Goal: Information Seeking & Learning: Learn about a topic

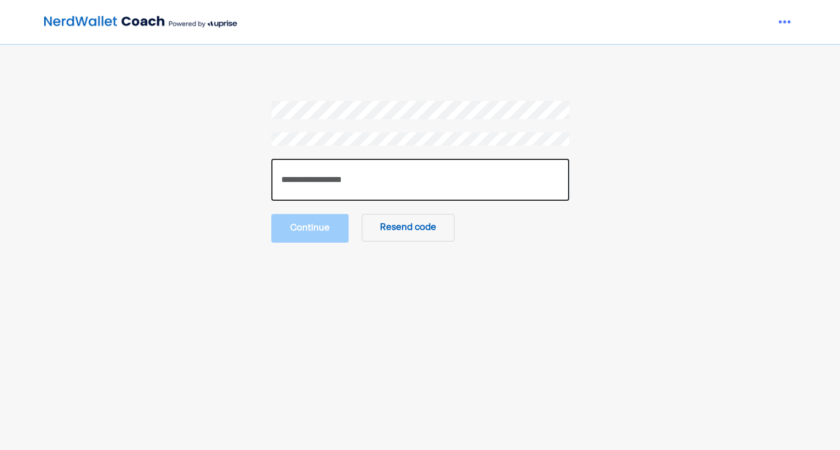
click at [313, 186] on input "number" at bounding box center [420, 180] width 298 height 42
type input "******"
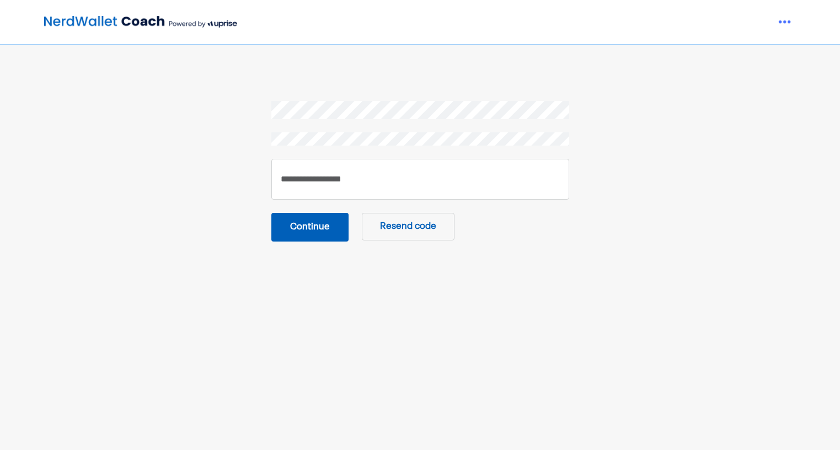
click at [305, 225] on button "Continue" at bounding box center [309, 227] width 77 height 29
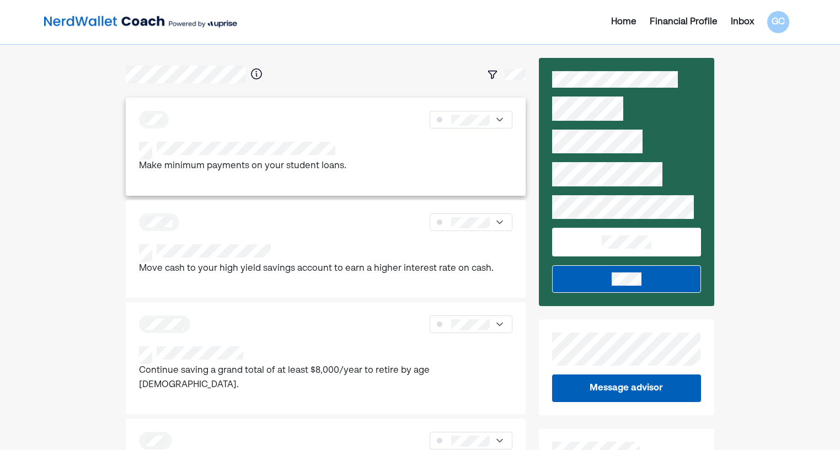
click at [343, 153] on div "Make minimum payments on your student loans." at bounding box center [325, 158] width 373 height 32
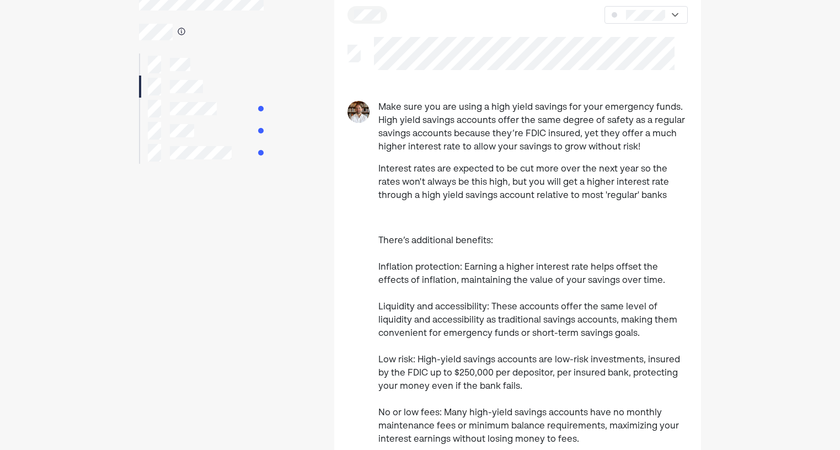
scroll to position [55, 0]
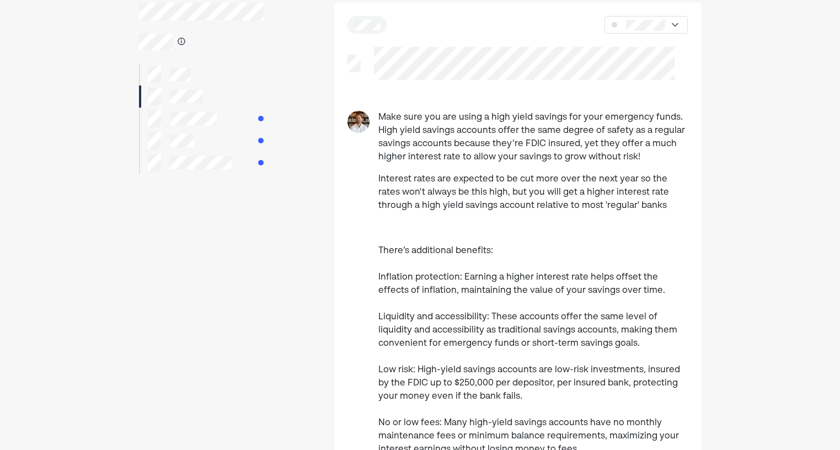
click at [223, 120] on div at bounding box center [201, 118] width 124 height 22
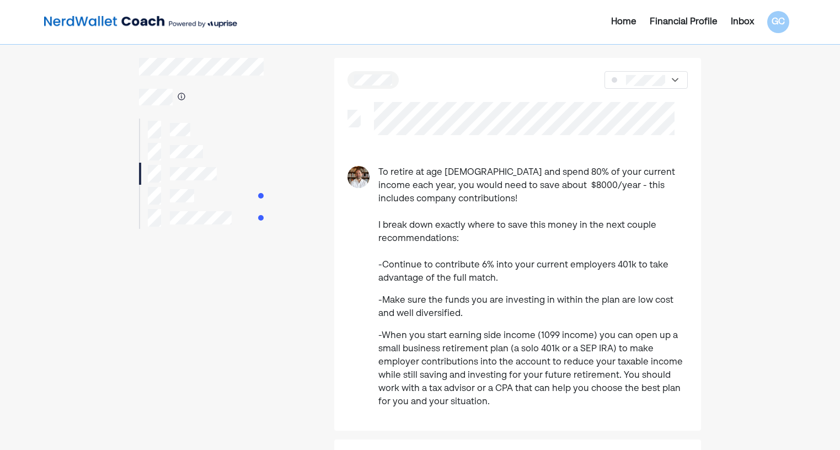
click at [230, 197] on div at bounding box center [201, 196] width 124 height 22
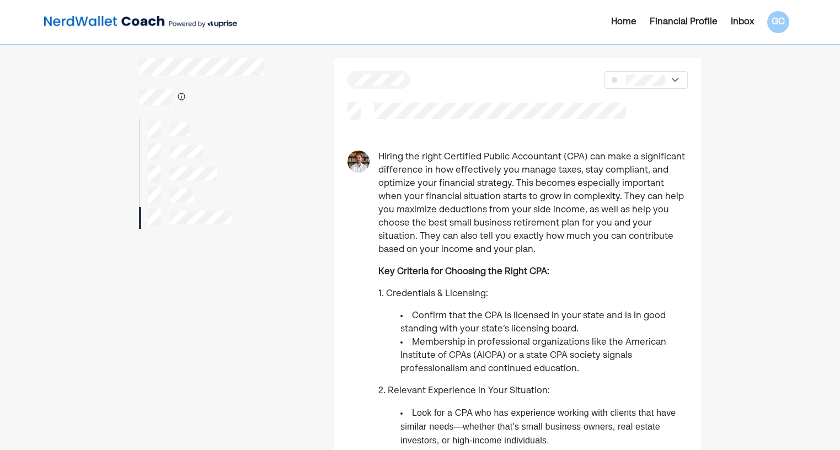
click at [208, 129] on div at bounding box center [201, 130] width 124 height 22
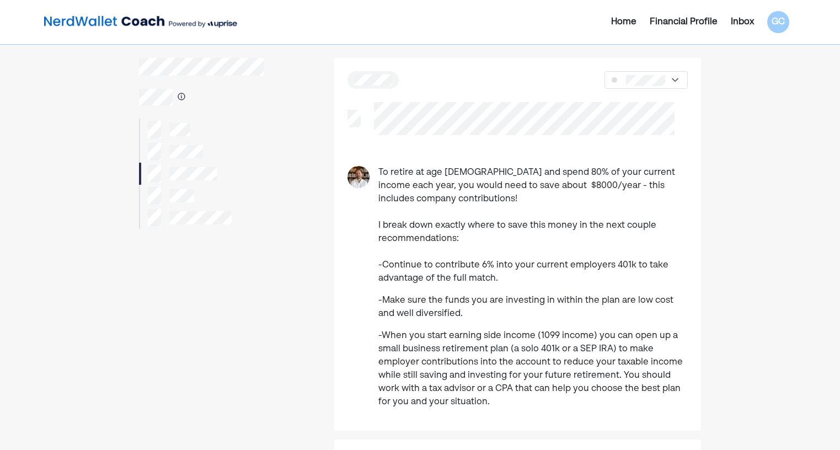
click at [197, 135] on div at bounding box center [201, 130] width 124 height 22
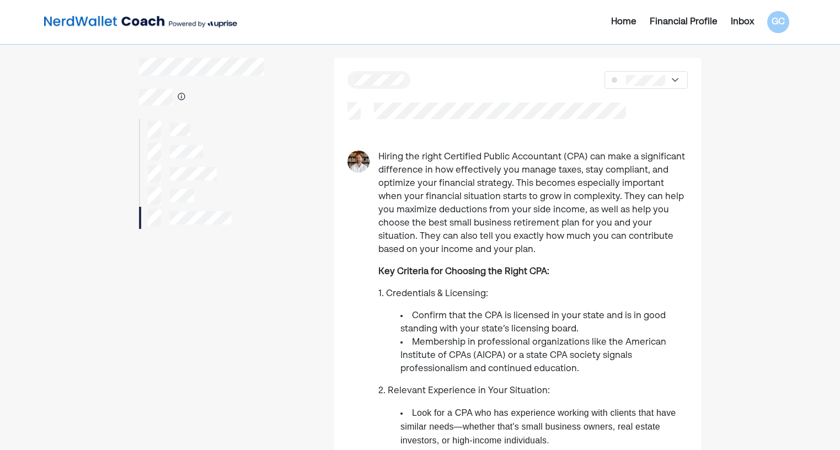
click at [193, 131] on div at bounding box center [201, 130] width 124 height 22
click at [705, 25] on div "Financial Profile" at bounding box center [683, 21] width 68 height 13
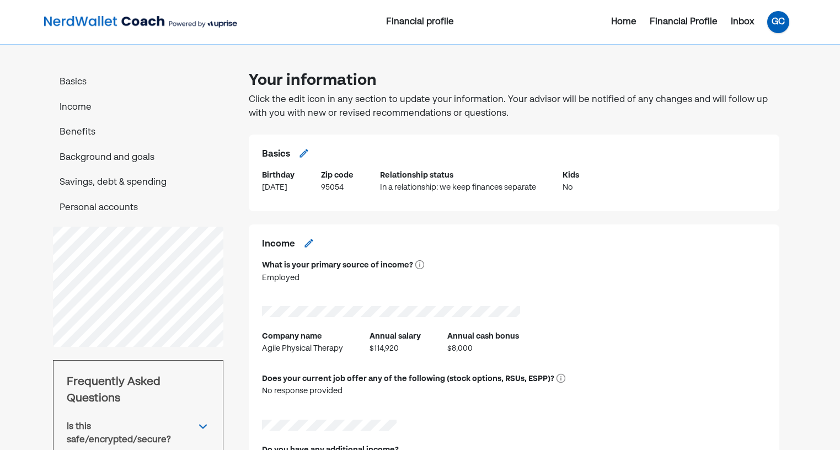
click at [782, 24] on div "GC" at bounding box center [778, 22] width 22 height 22
click at [777, 68] on div "Settings" at bounding box center [769, 68] width 35 height 13
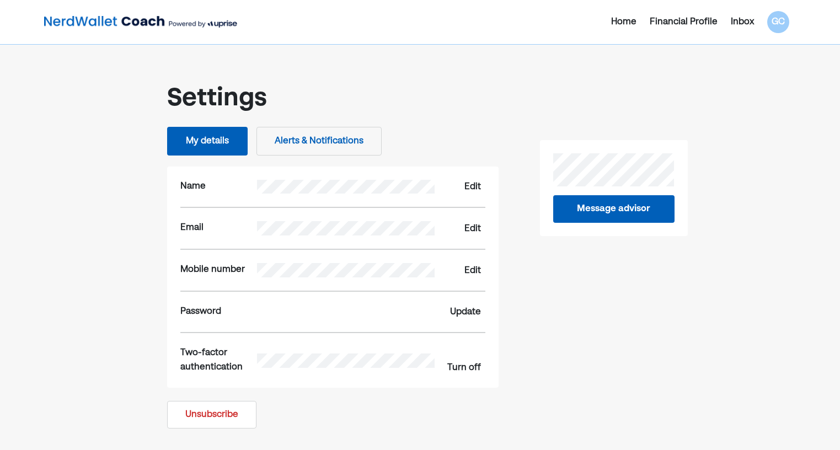
click at [213, 142] on button "My details" at bounding box center [207, 141] width 80 height 29
click at [687, 24] on div "Financial Profile" at bounding box center [683, 21] width 68 height 13
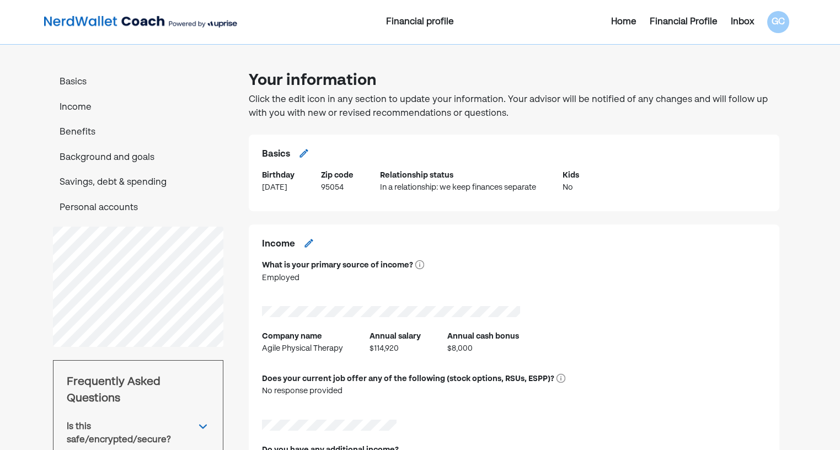
click at [100, 128] on p "Benefits" at bounding box center [138, 133] width 170 height 14
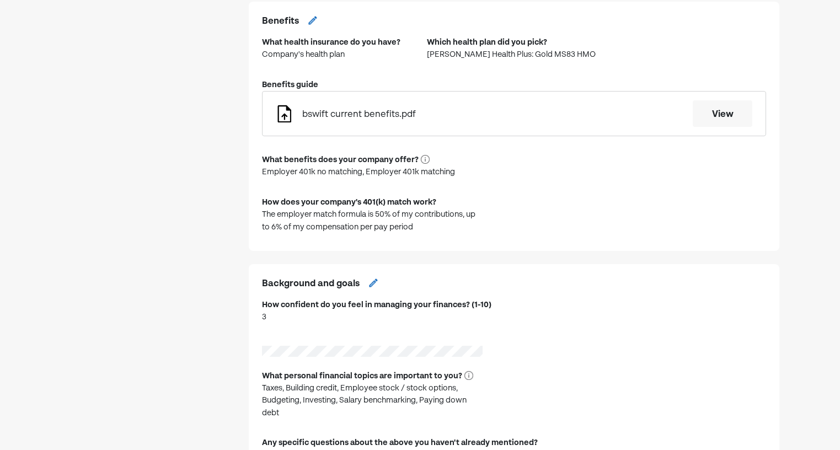
scroll to position [584, 0]
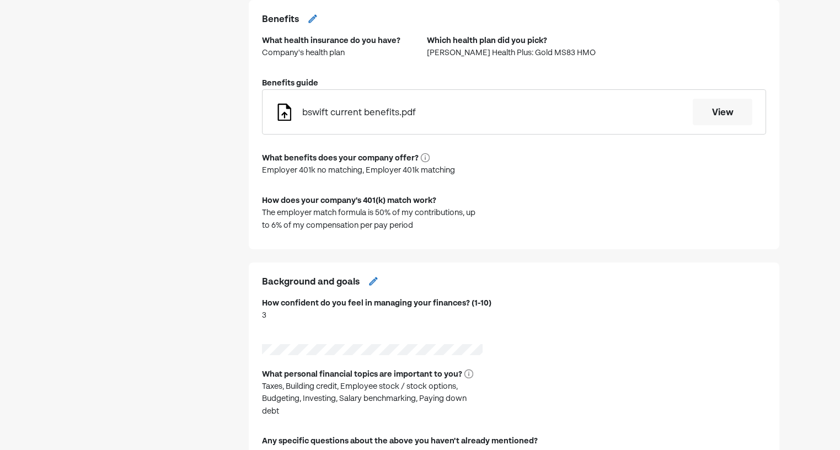
click at [725, 110] on button "View" at bounding box center [722, 112] width 60 height 26
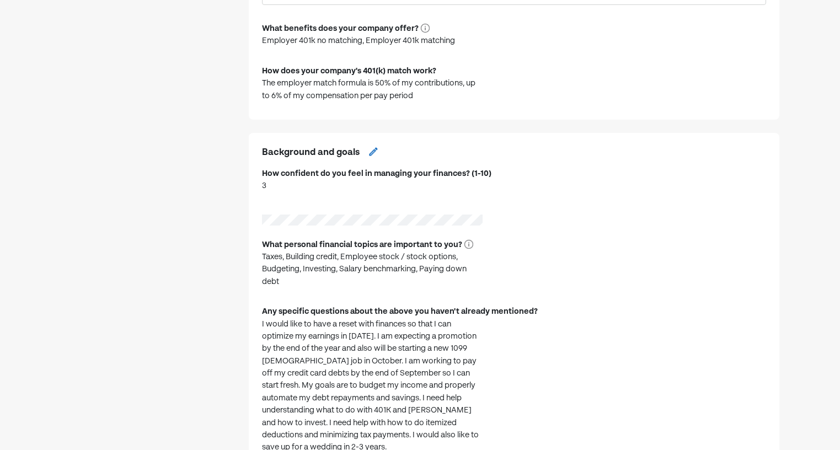
scroll to position [0, 0]
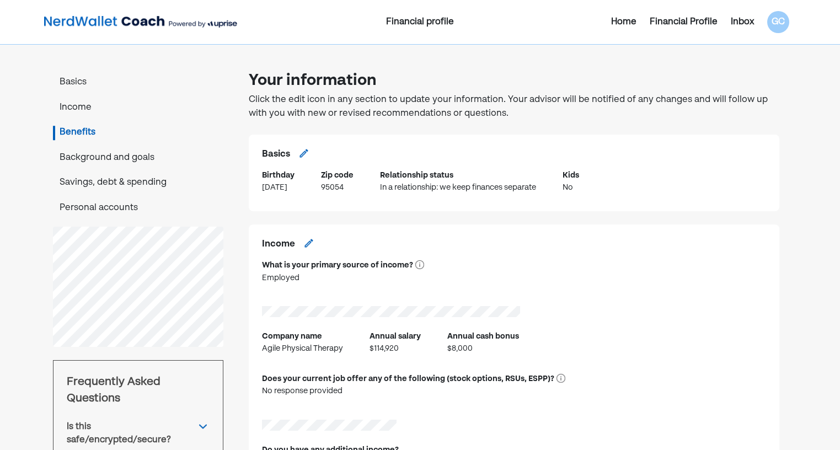
click at [128, 182] on p "Savings, debt & spending" at bounding box center [138, 183] width 170 height 14
click at [78, 86] on p "Basics" at bounding box center [138, 83] width 170 height 14
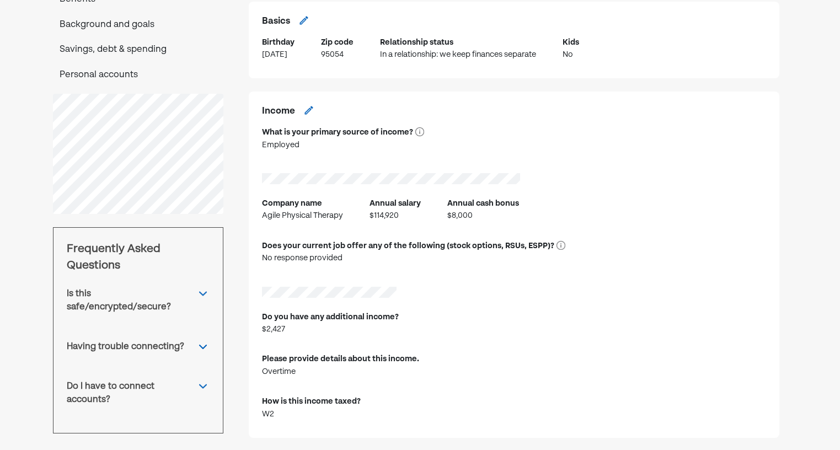
scroll to position [134, 0]
click at [206, 293] on img at bounding box center [202, 292] width 13 height 13
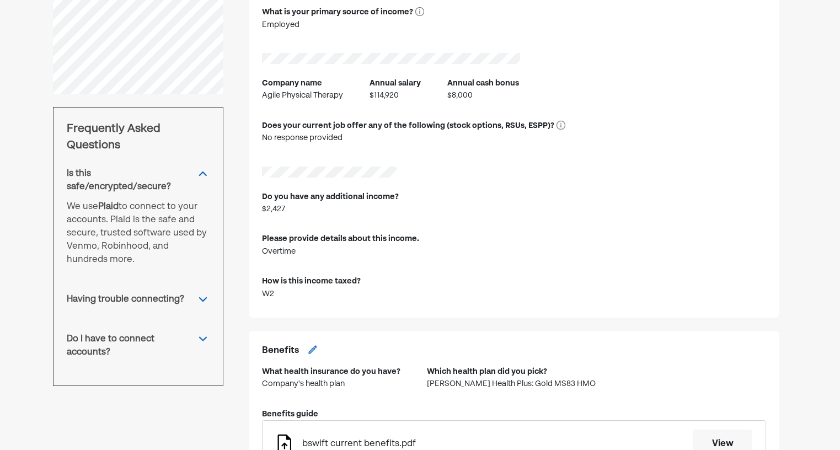
scroll to position [252, 0]
click at [202, 294] on img at bounding box center [202, 300] width 13 height 13
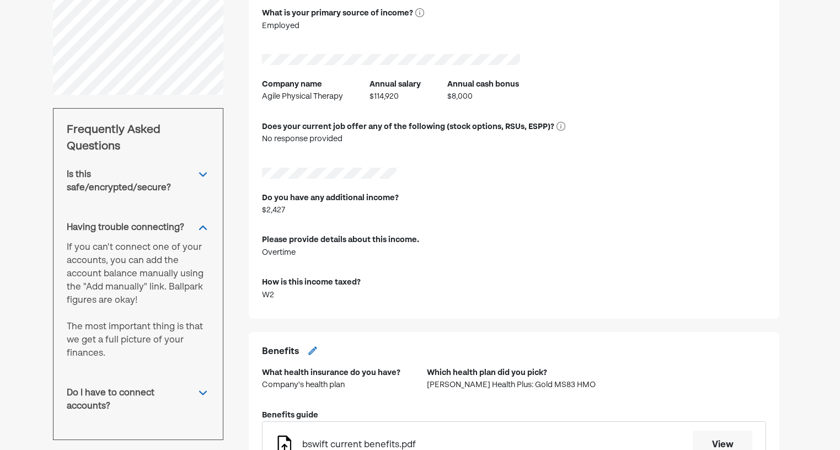
scroll to position [286, 0]
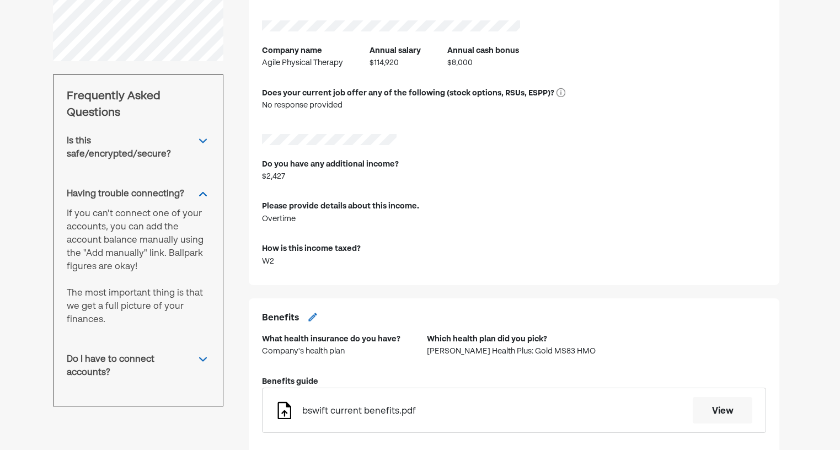
click at [206, 353] on img at bounding box center [202, 359] width 13 height 13
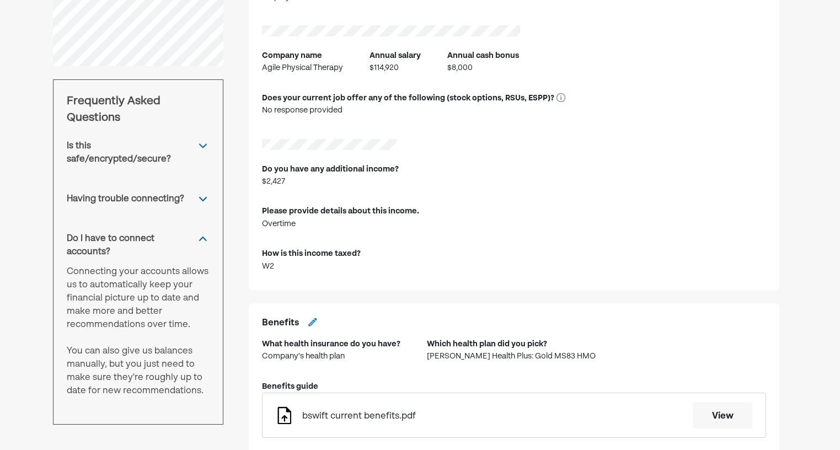
scroll to position [276, 0]
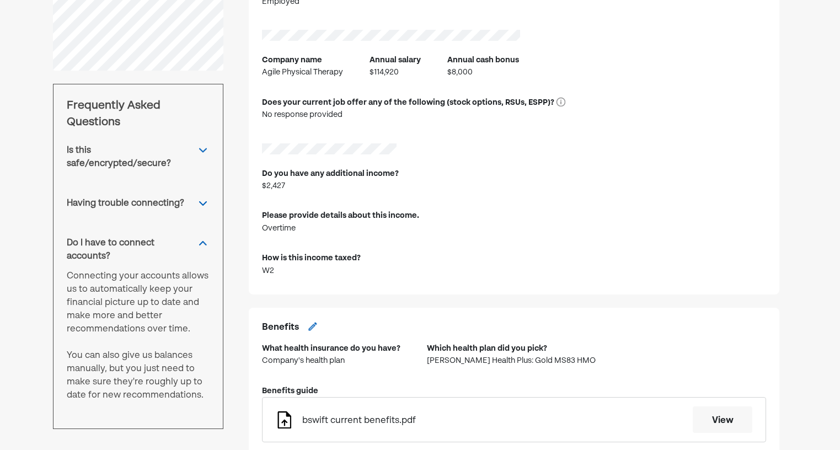
click at [206, 236] on img at bounding box center [202, 242] width 13 height 13
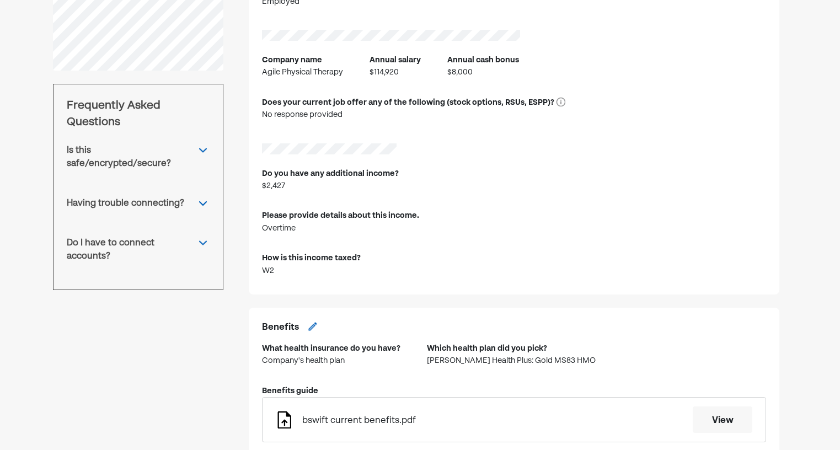
scroll to position [0, 0]
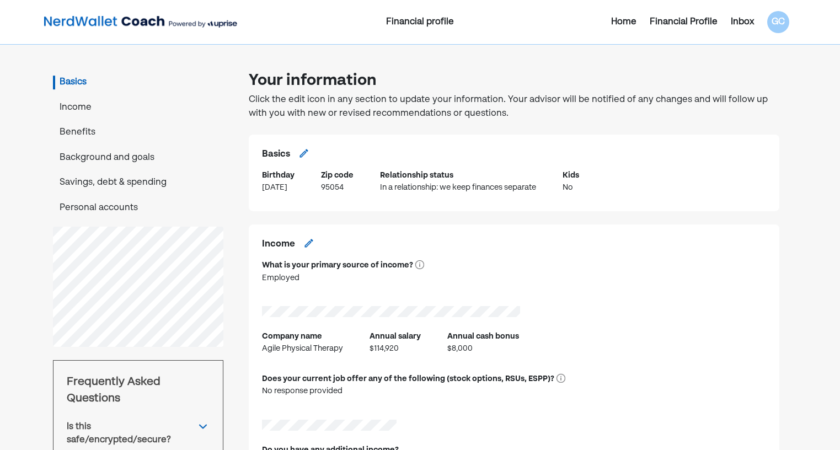
click at [91, 109] on p "Income" at bounding box center [138, 108] width 170 height 14
click at [616, 25] on div "Home" at bounding box center [623, 21] width 25 height 13
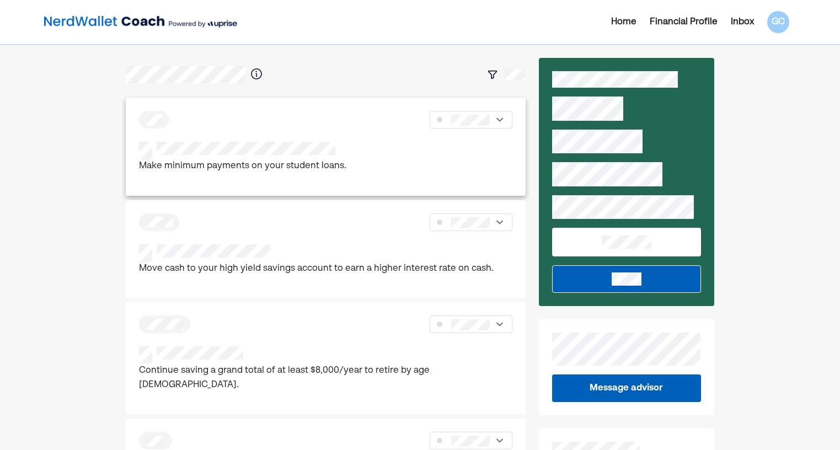
click at [284, 126] on div at bounding box center [325, 120] width 373 height 18
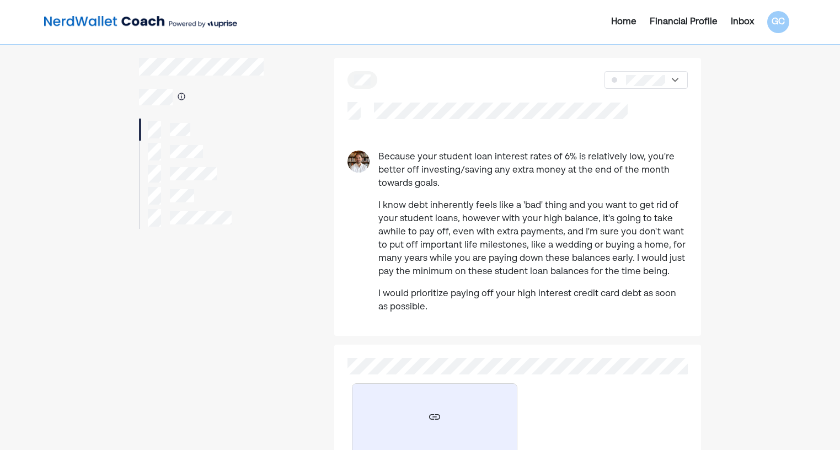
click at [204, 152] on div at bounding box center [201, 152] width 124 height 22
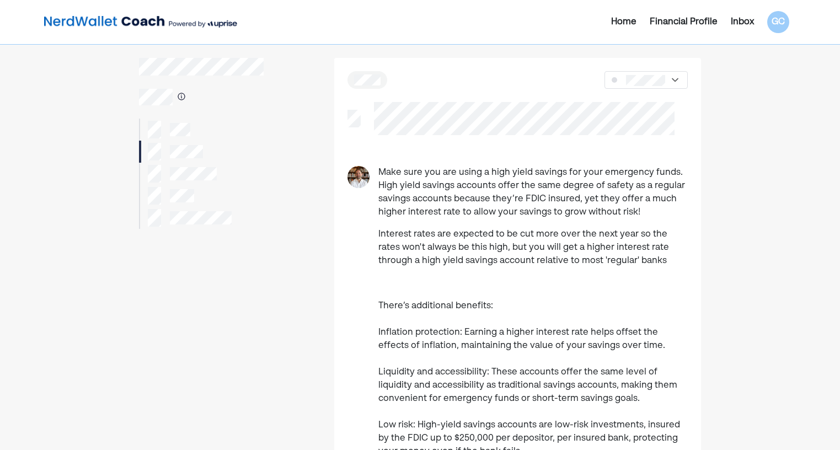
scroll to position [13, 0]
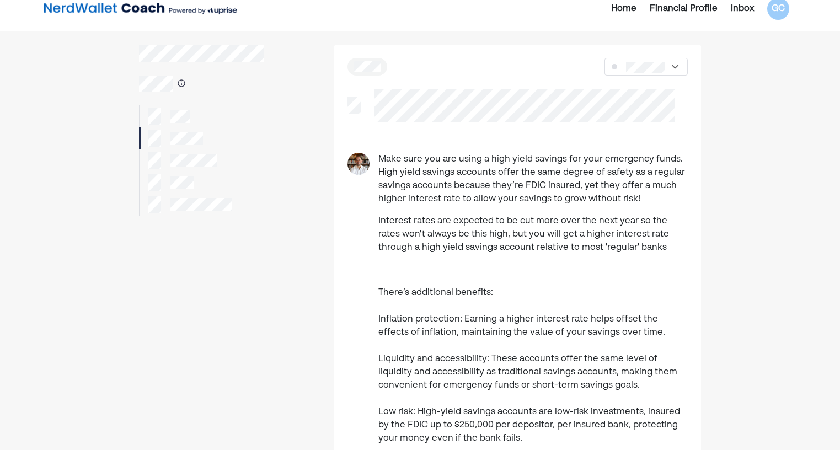
click at [239, 109] on div at bounding box center [201, 116] width 124 height 22
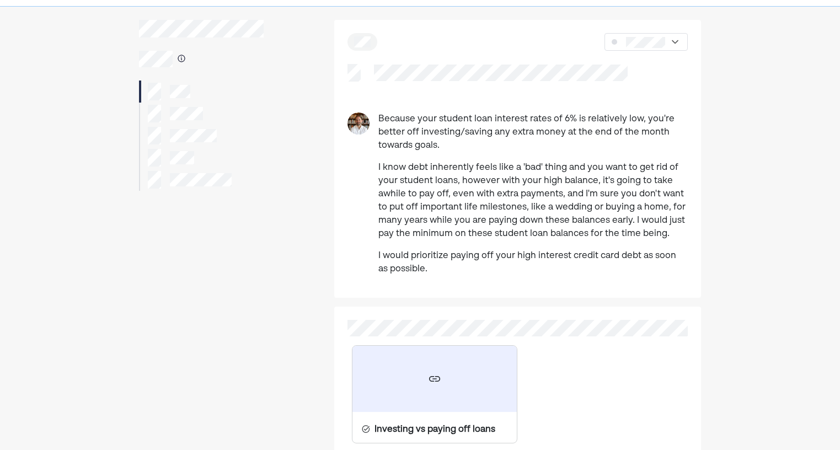
scroll to position [8, 0]
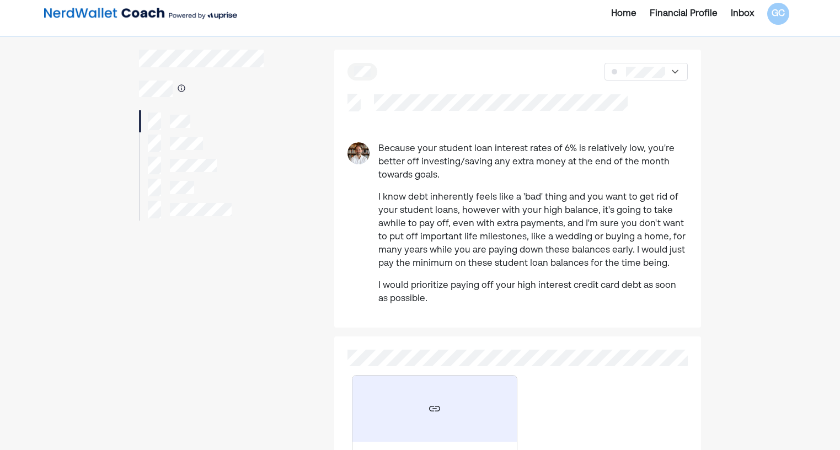
click at [665, 75] on div at bounding box center [645, 72] width 83 height 18
click at [188, 134] on div at bounding box center [201, 143] width 124 height 22
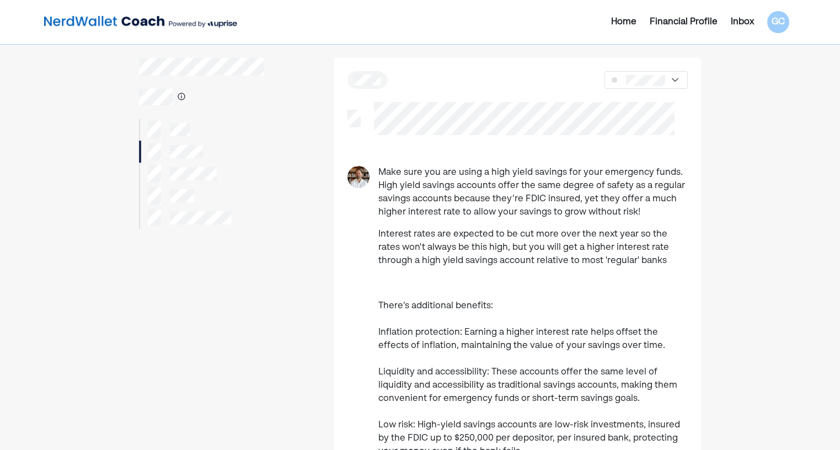
click at [625, 28] on div "Home" at bounding box center [623, 21] width 25 height 13
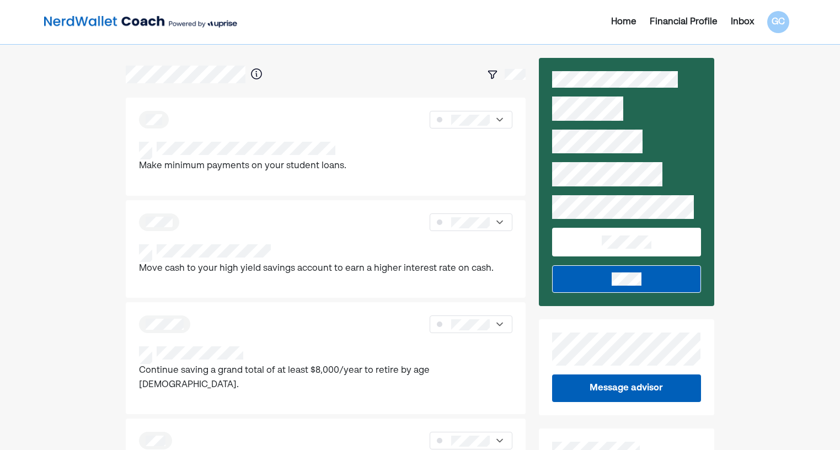
click at [628, 21] on div "Home" at bounding box center [623, 21] width 25 height 13
click at [629, 26] on div "Home" at bounding box center [623, 21] width 25 height 13
click at [492, 126] on div at bounding box center [470, 120] width 83 height 18
click at [621, 21] on div "Home" at bounding box center [623, 21] width 25 height 13
